Goal: Register for event/course

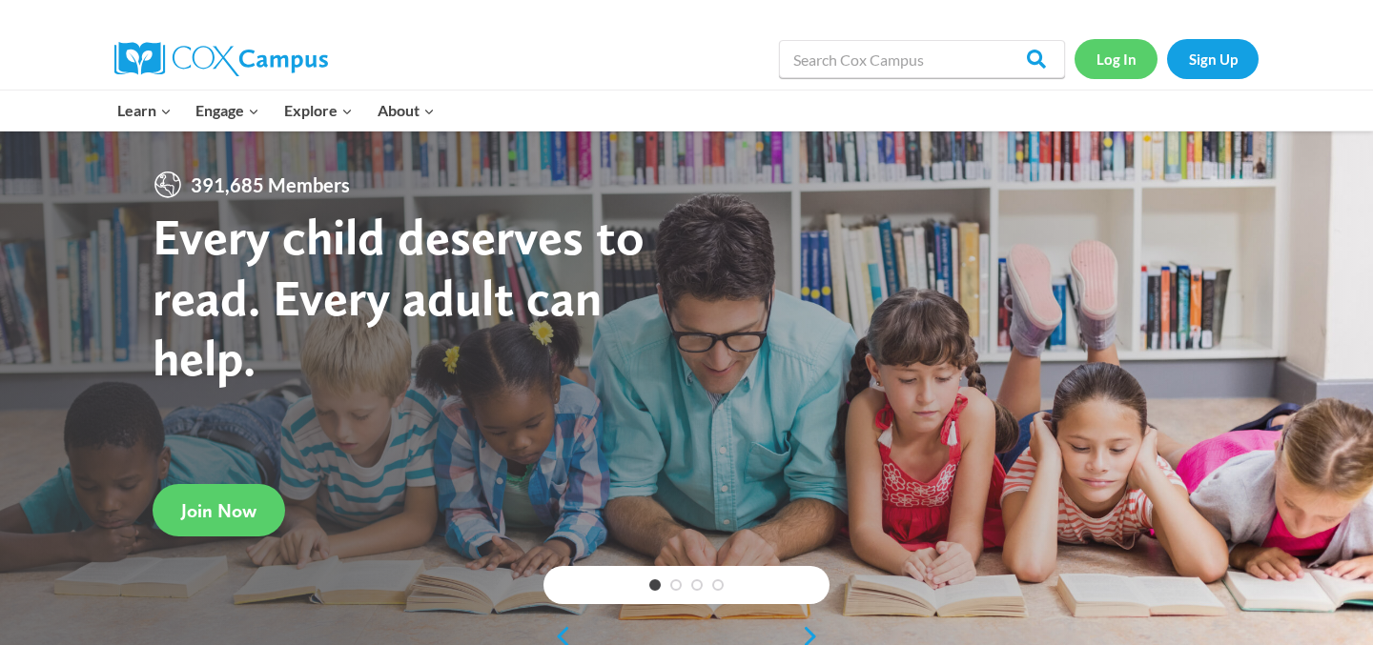
click at [1112, 62] on link "Log In" at bounding box center [1115, 58] width 83 height 39
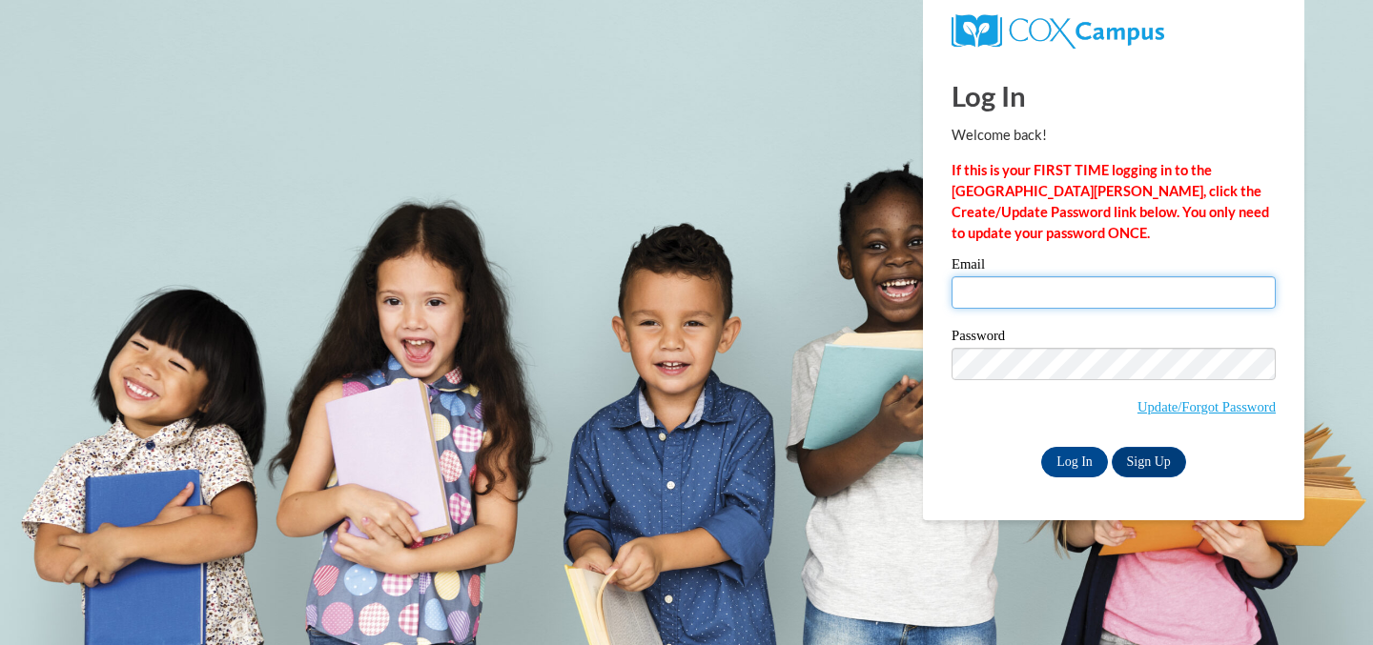
click at [999, 295] on input "Email" at bounding box center [1113, 292] width 324 height 32
type input "swetzel@sasd.net"
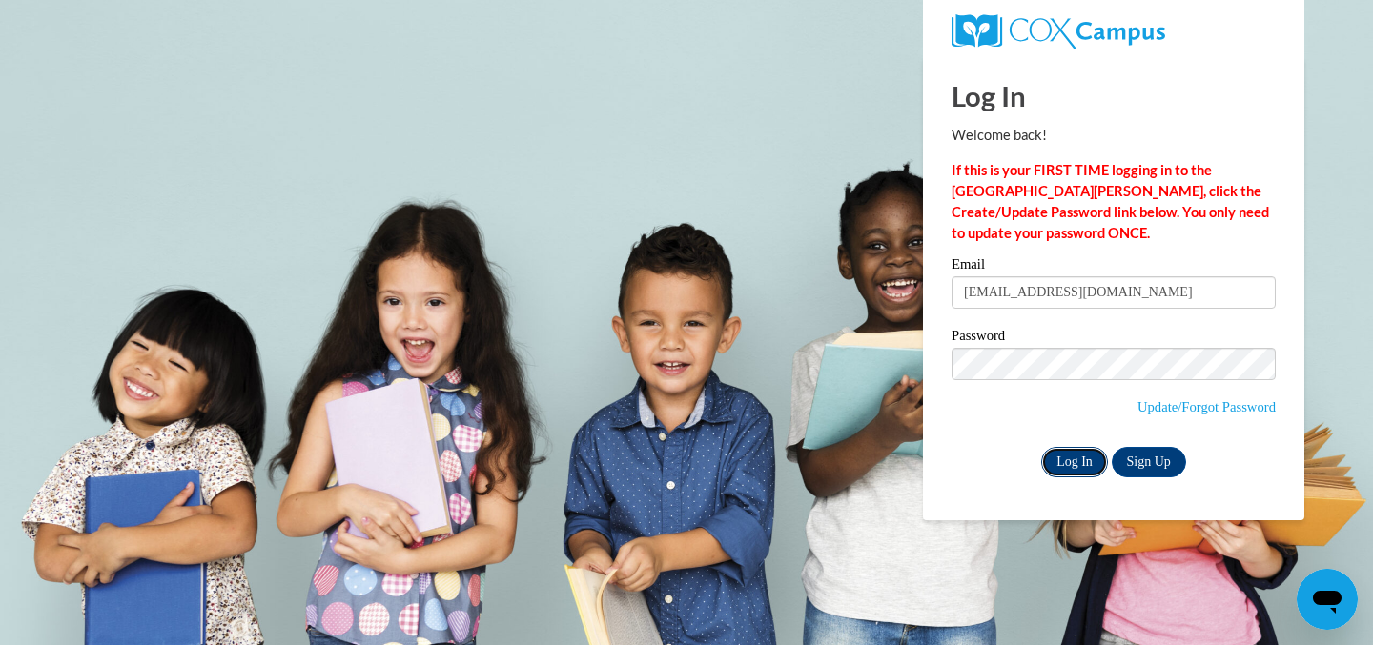
click at [1087, 456] on input "Log In" at bounding box center [1074, 462] width 67 height 31
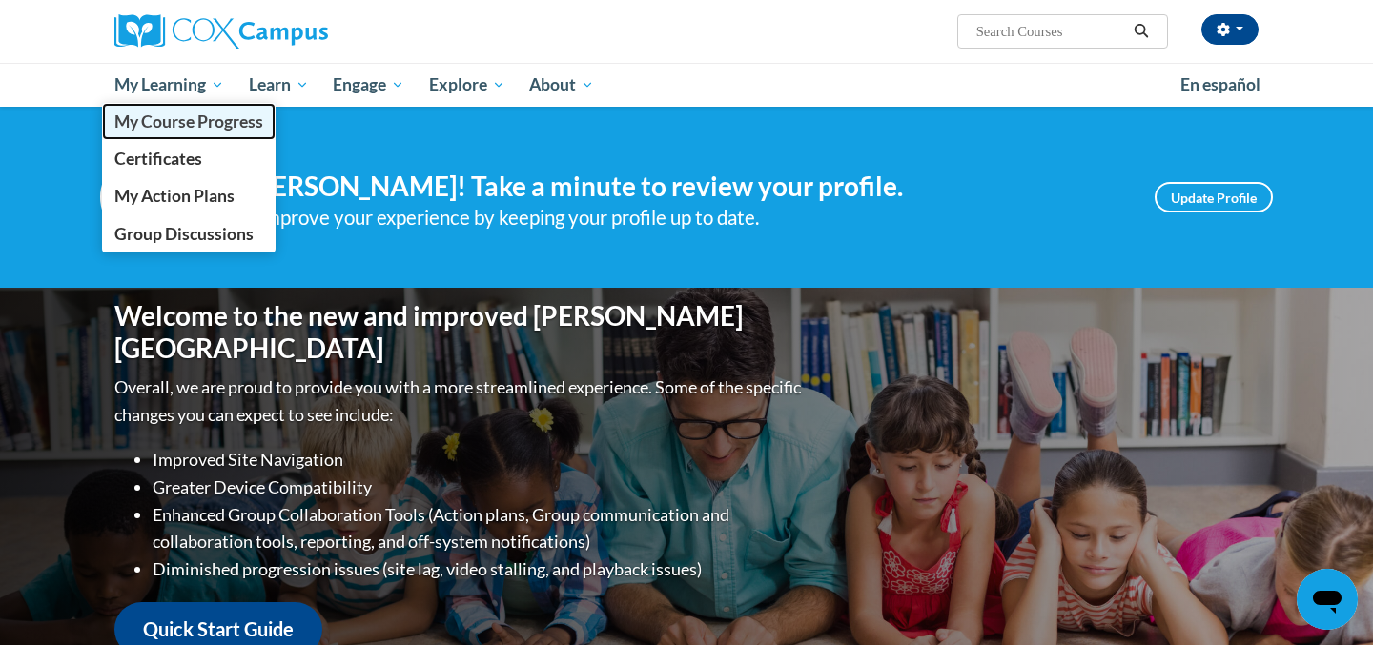
click at [202, 117] on span "My Course Progress" at bounding box center [188, 122] width 149 height 20
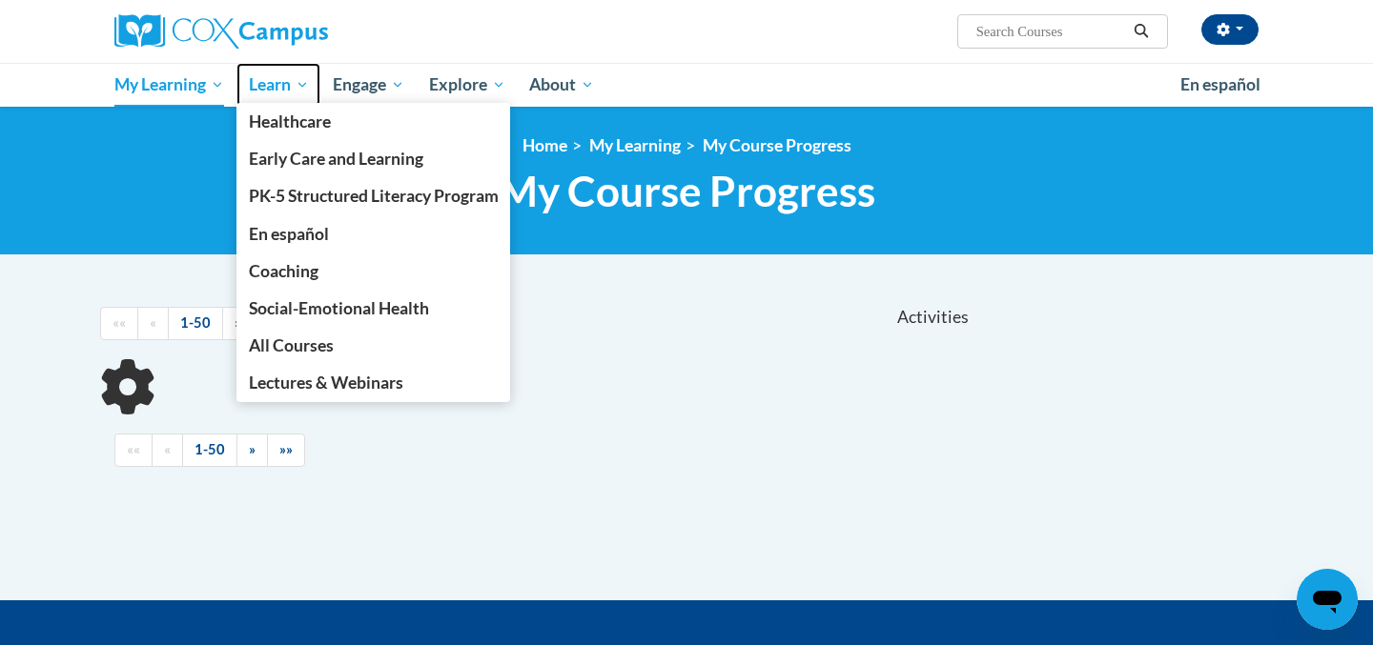
click at [283, 79] on span "Learn" at bounding box center [279, 84] width 60 height 23
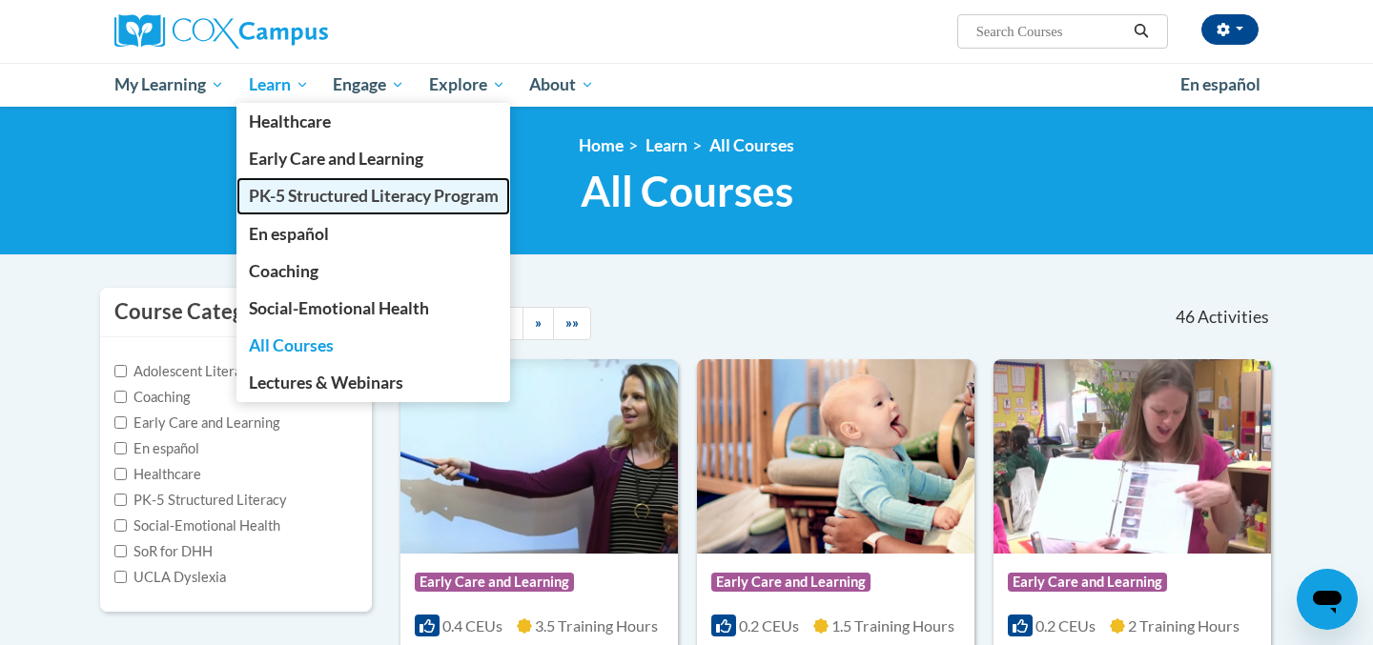
click at [287, 199] on span "PK-5 Structured Literacy Program" at bounding box center [374, 196] width 250 height 20
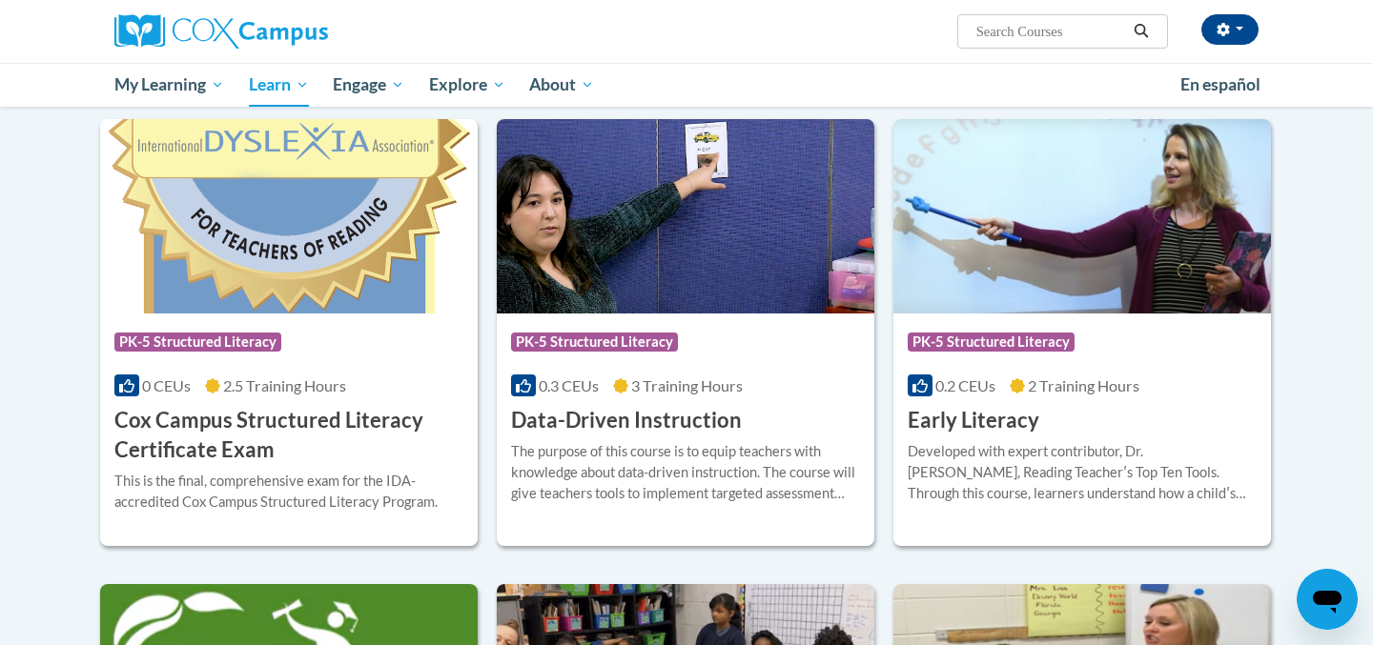
scroll to position [645, 0]
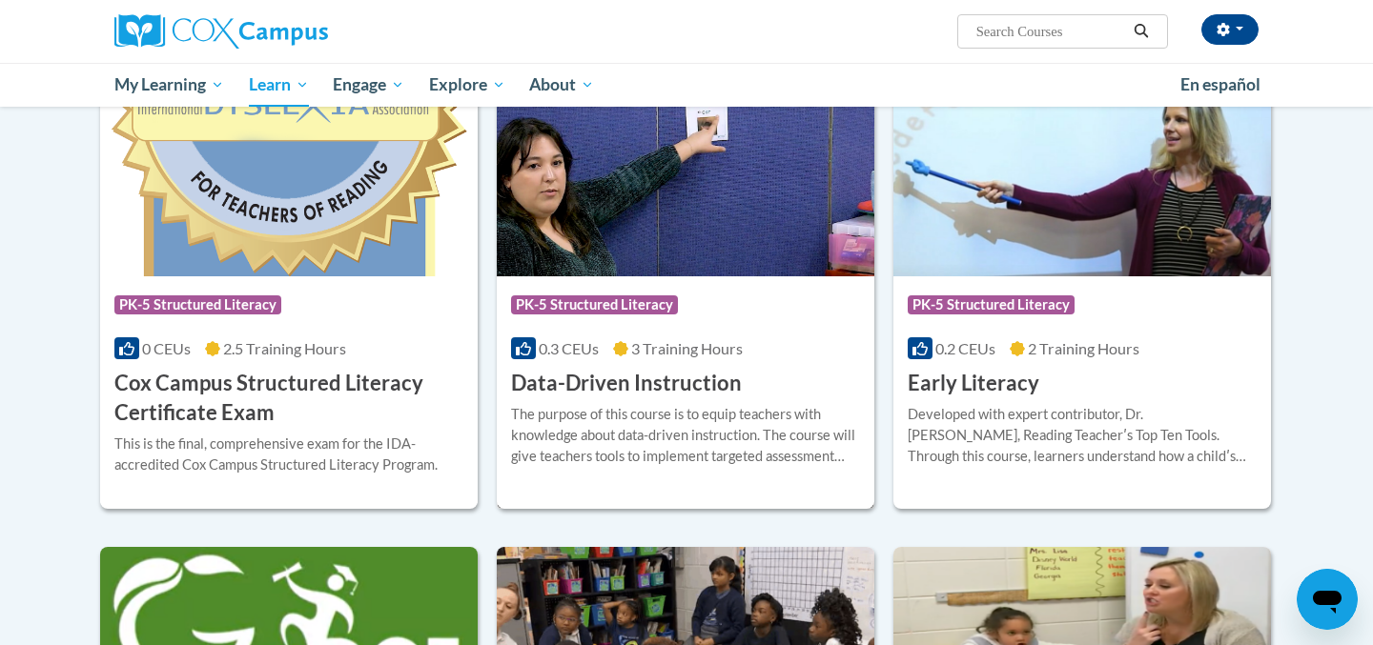
click at [575, 385] on h3 "Data-Driven Instruction" at bounding box center [626, 384] width 231 height 30
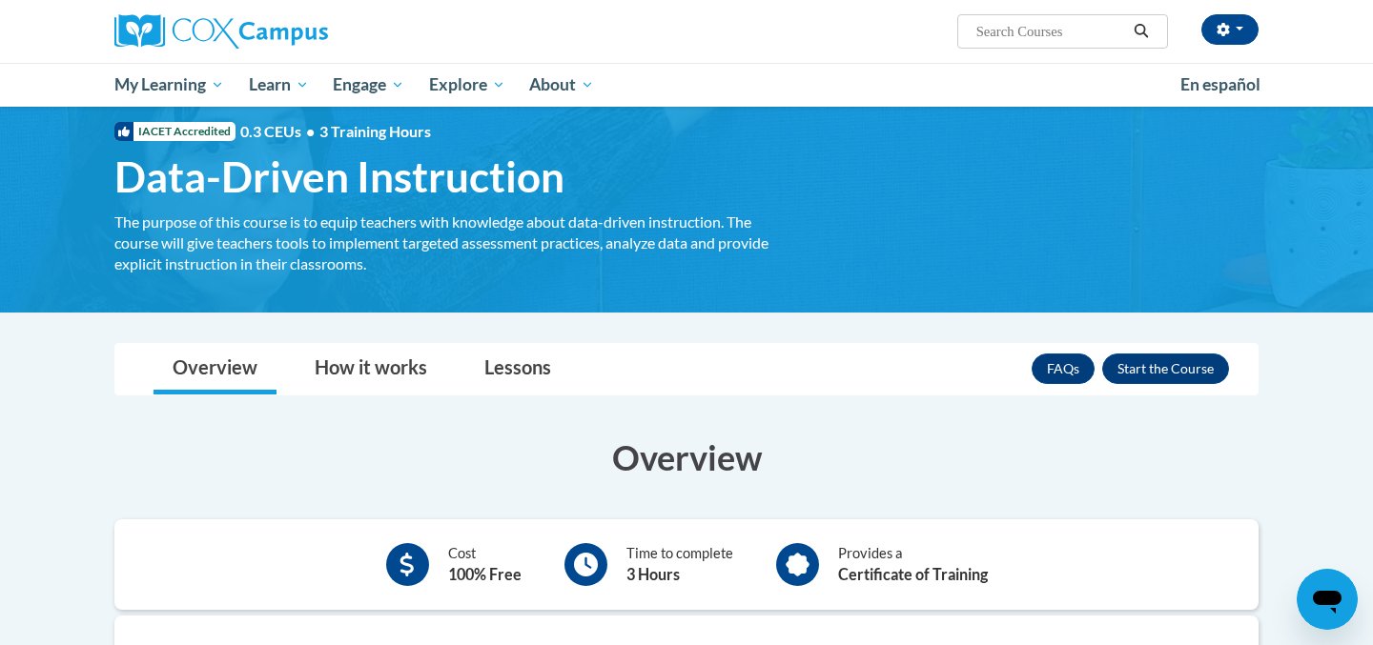
scroll to position [44, 0]
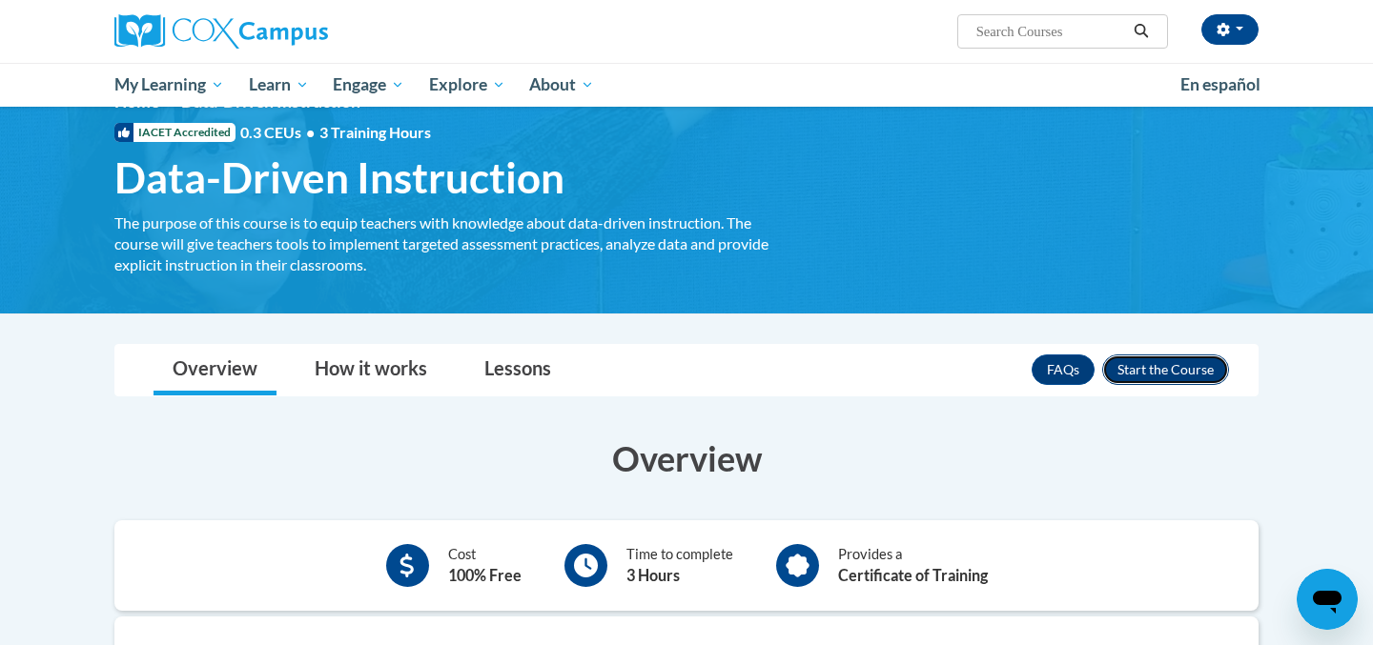
click at [1153, 356] on button "Enroll" at bounding box center [1165, 370] width 127 height 31
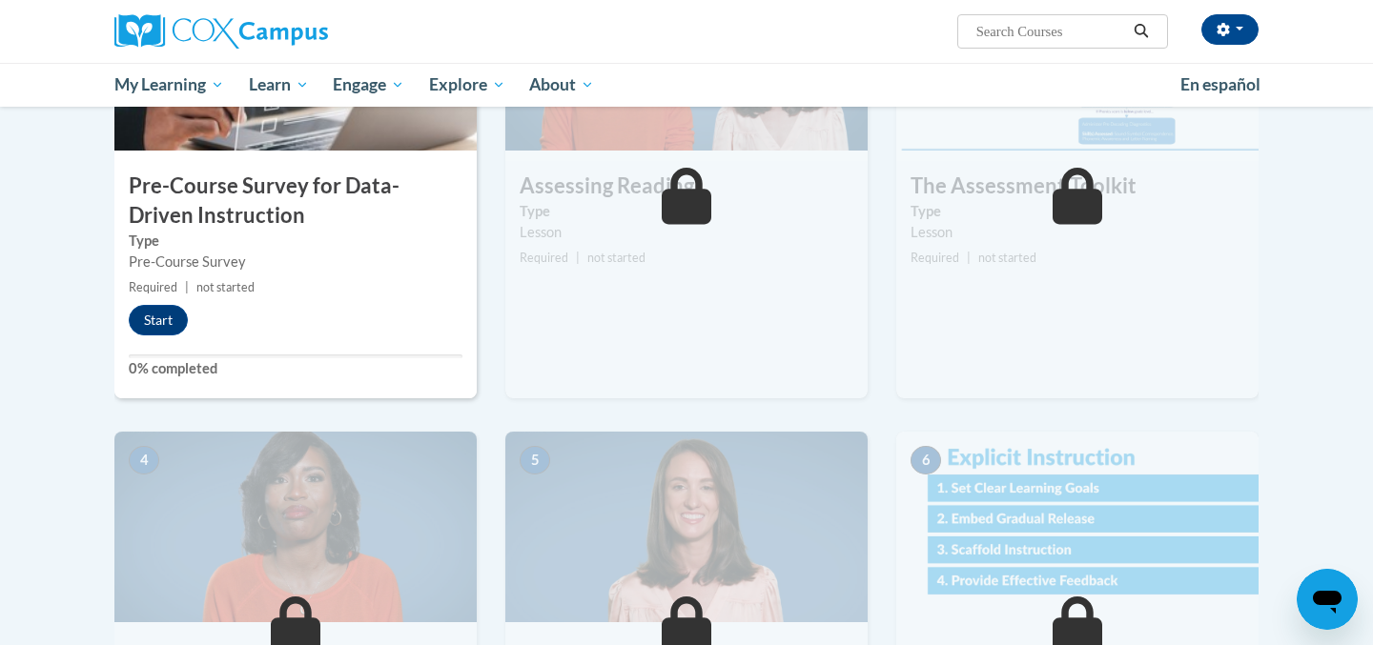
scroll to position [568, 0]
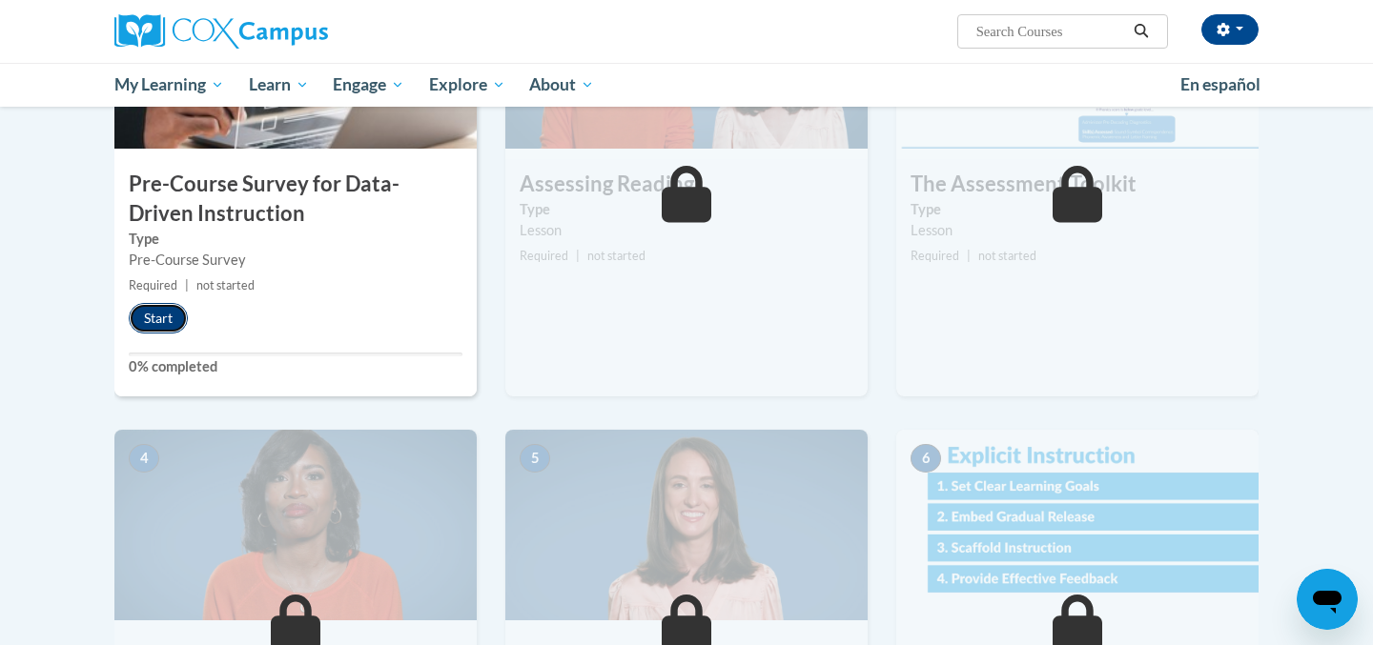
click at [156, 315] on button "Start" at bounding box center [158, 318] width 59 height 31
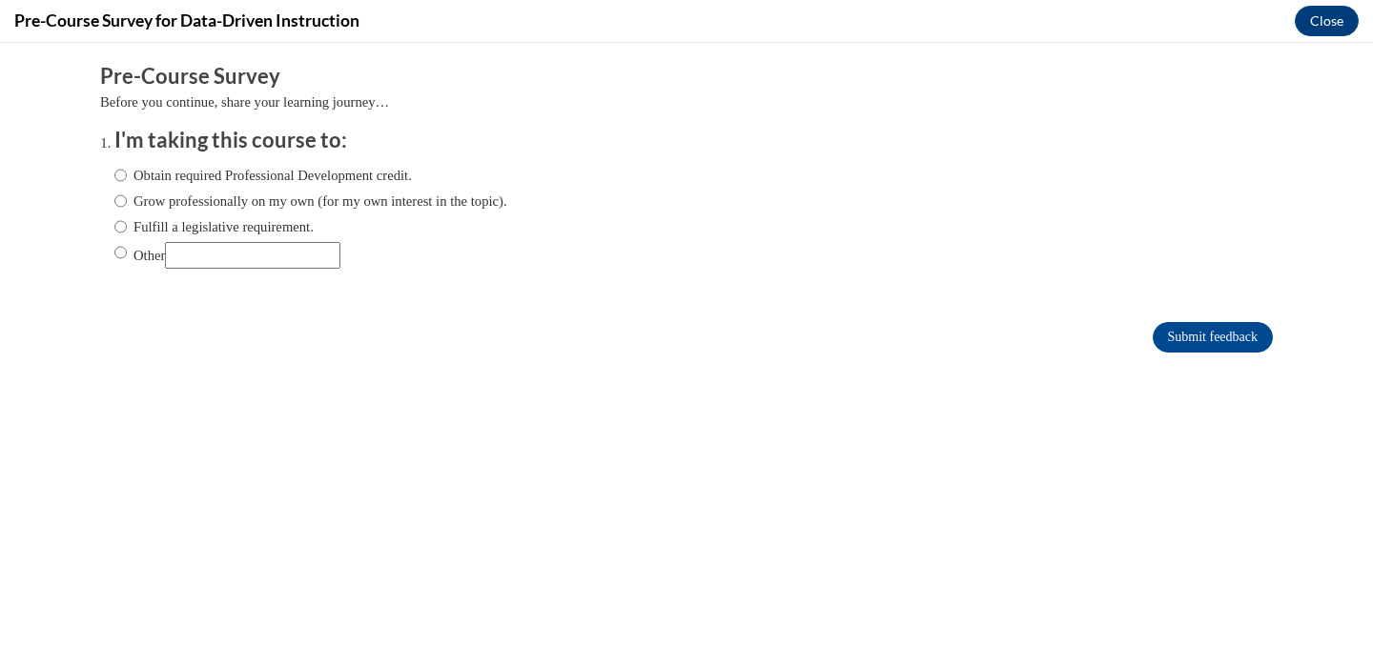
scroll to position [0, 0]
click at [119, 226] on input "Fulfill a legislative requirement." at bounding box center [120, 226] width 12 height 21
radio input "true"
click at [1184, 338] on input "Submit feedback" at bounding box center [1212, 337] width 120 height 31
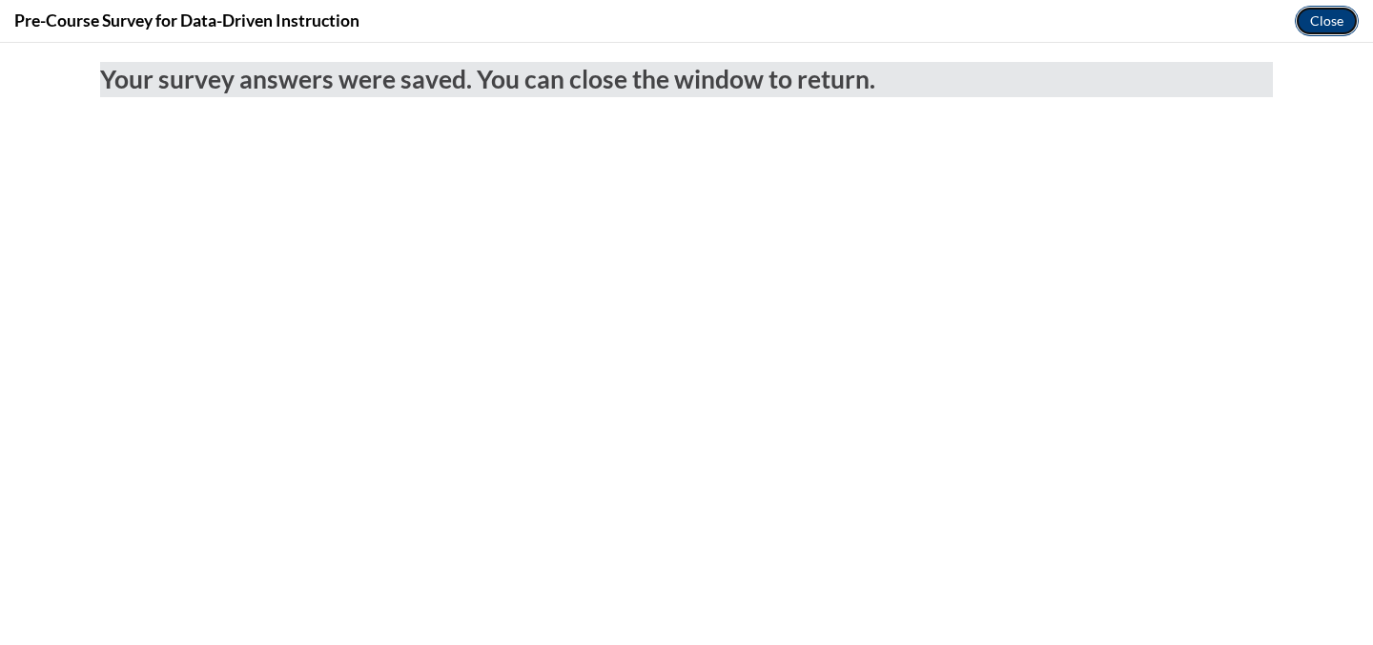
click at [1314, 20] on button "Close" at bounding box center [1326, 21] width 64 height 31
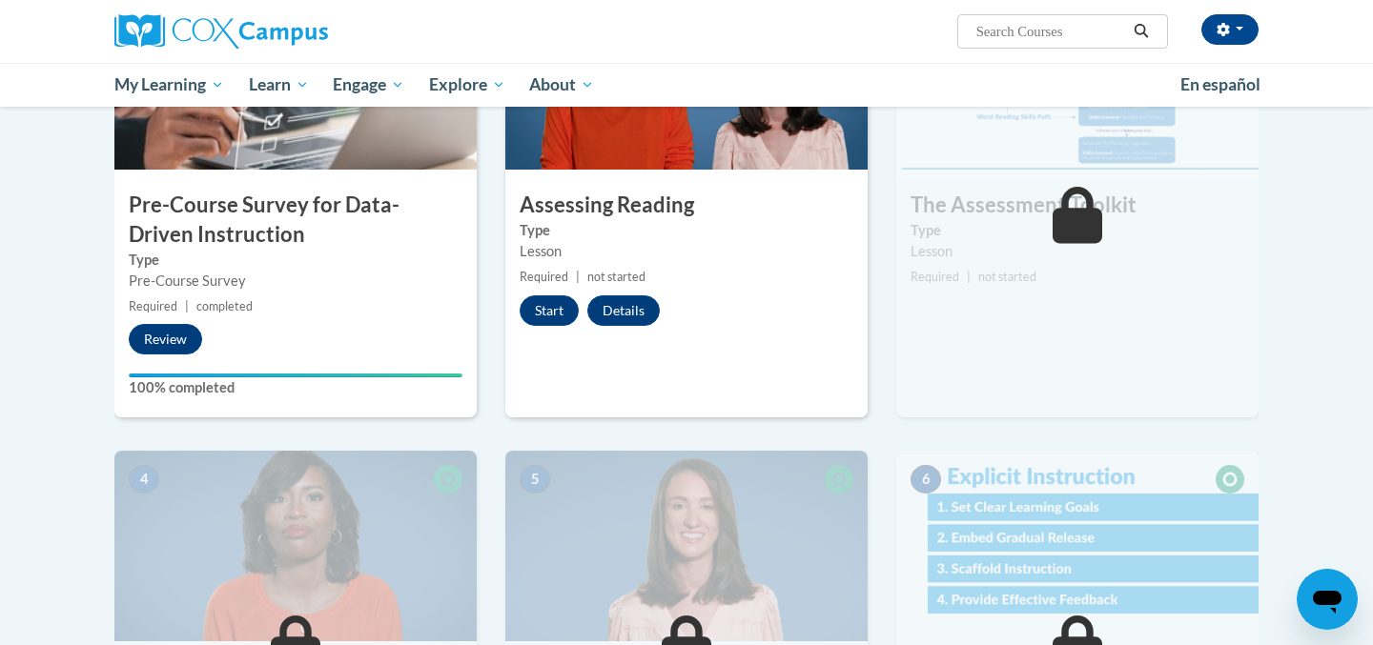
scroll to position [516, 0]
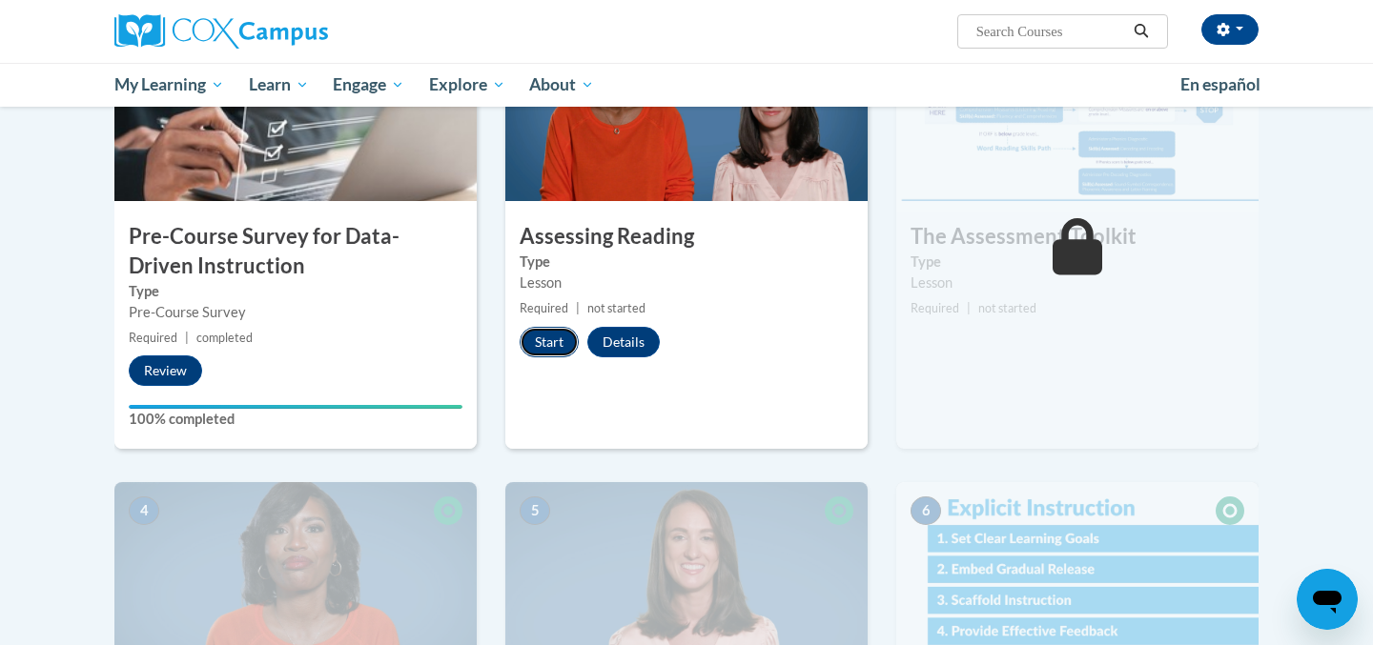
click at [560, 339] on button "Start" at bounding box center [548, 342] width 59 height 31
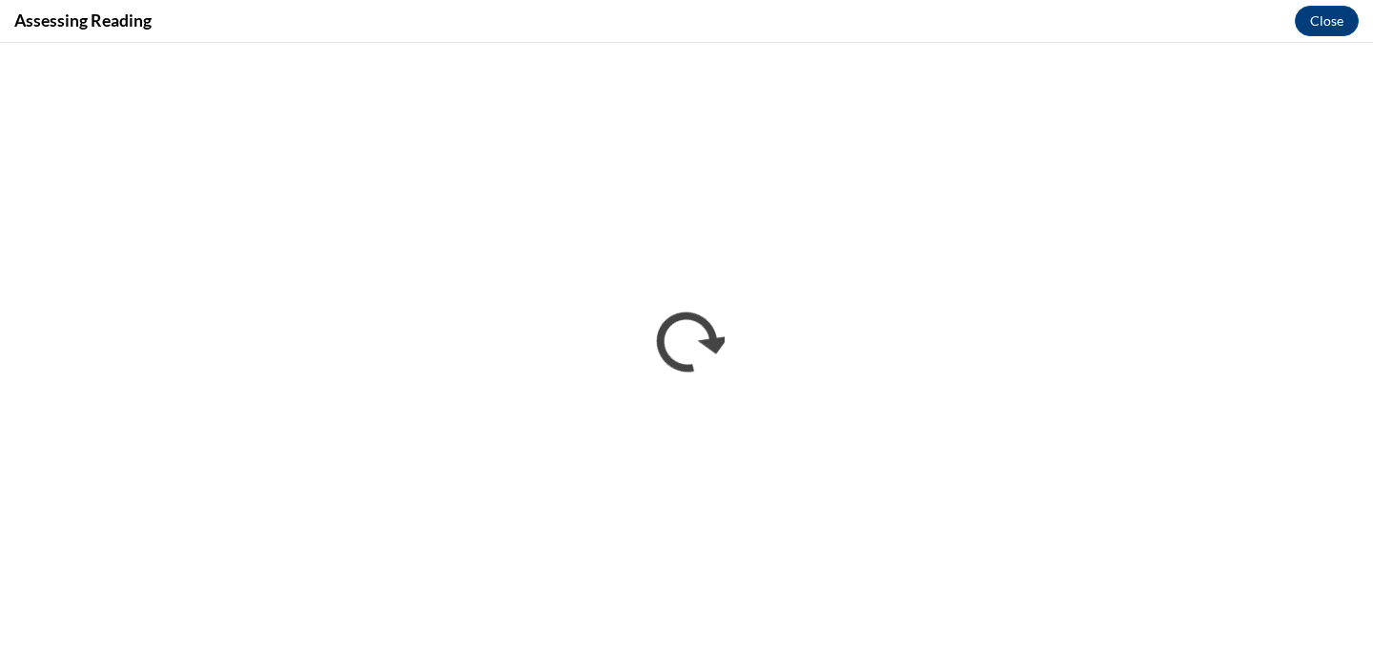
scroll to position [0, 0]
